Goal: Contribute content

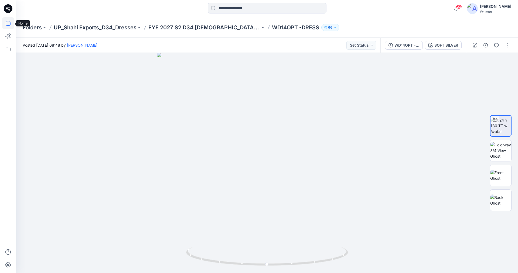
click at [8, 23] on icon at bounding box center [8, 23] width 12 height 12
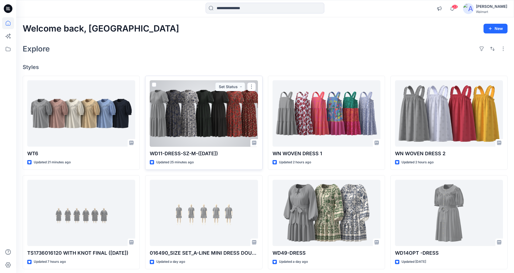
click at [208, 111] on div at bounding box center [204, 113] width 108 height 67
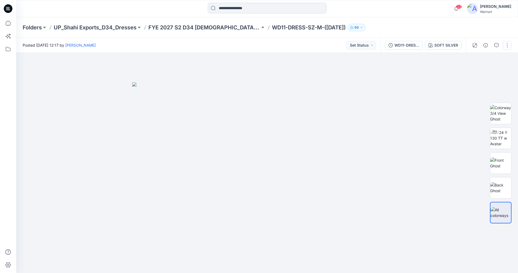
click at [507, 45] on button "button" at bounding box center [507, 45] width 9 height 9
click at [474, 72] on p "Edit" at bounding box center [473, 73] width 7 height 6
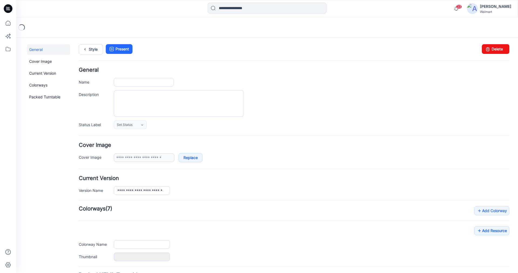
type input "**********"
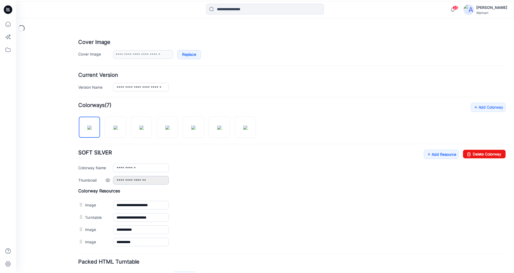
scroll to position [135, 0]
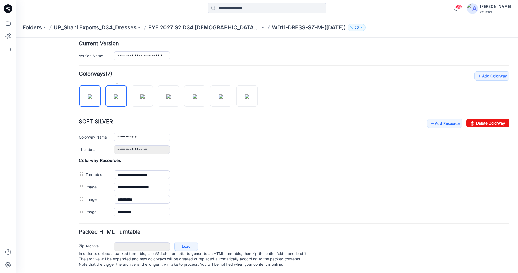
click at [117, 99] on img at bounding box center [116, 96] width 4 height 4
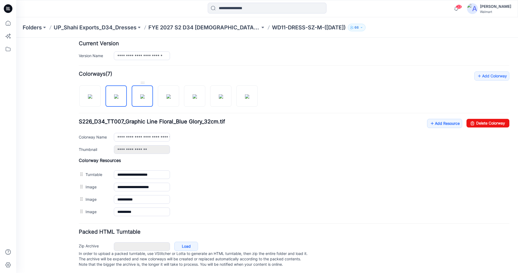
click at [145, 99] on img at bounding box center [142, 96] width 4 height 4
click at [171, 94] on img at bounding box center [169, 96] width 4 height 4
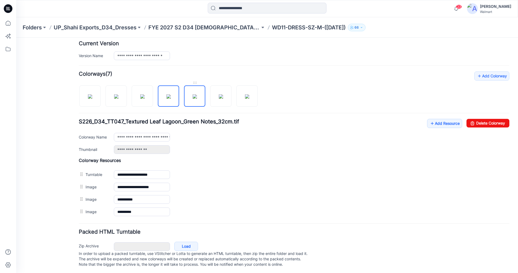
click at [197, 95] on img at bounding box center [195, 96] width 4 height 4
drag, startPoint x: 224, startPoint y: 91, endPoint x: 156, endPoint y: 150, distance: 90.3
click at [223, 94] on img at bounding box center [221, 96] width 4 height 4
click at [249, 94] on img at bounding box center [247, 96] width 4 height 4
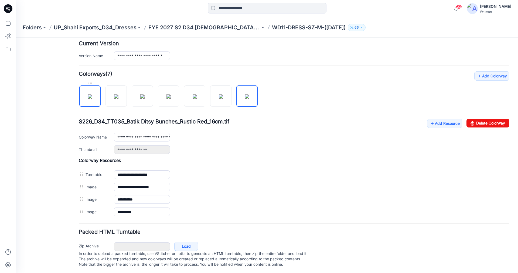
click at [91, 97] on img at bounding box center [90, 96] width 4 height 4
type input "**********"
click at [434, 124] on link "Add Resource" at bounding box center [444, 123] width 35 height 9
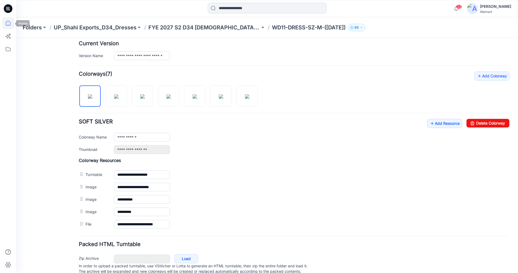
click at [7, 22] on icon at bounding box center [8, 23] width 5 height 5
